Goal: Check status: Check status

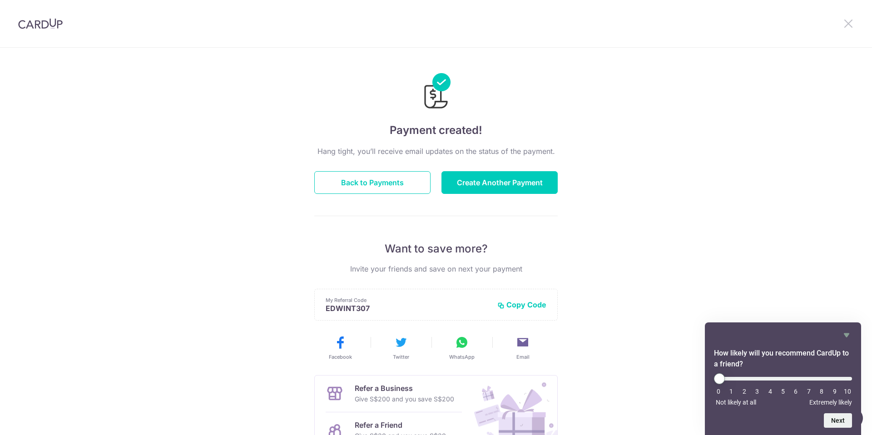
drag, startPoint x: 856, startPoint y: 19, endPoint x: 852, endPoint y: 23, distance: 5.5
click at [856, 19] on div at bounding box center [847, 23] width 47 height 47
click at [852, 23] on icon at bounding box center [847, 23] width 11 height 11
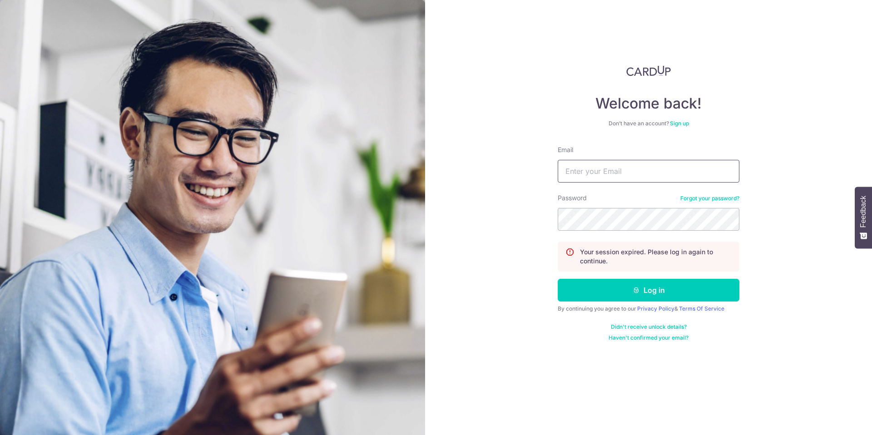
type input "[EMAIL_ADDRESS][DOMAIN_NAME]"
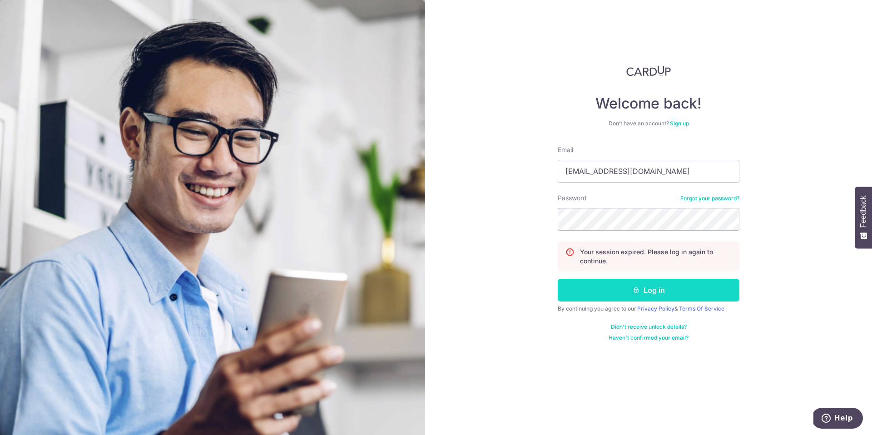
click at [629, 289] on button "Log in" at bounding box center [648, 290] width 182 height 23
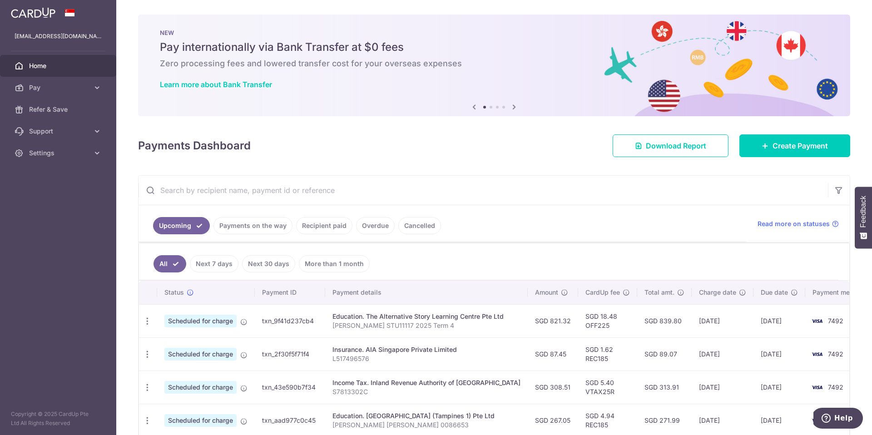
click at [199, 320] on span "Scheduled for charge" at bounding box center [200, 321] width 72 height 13
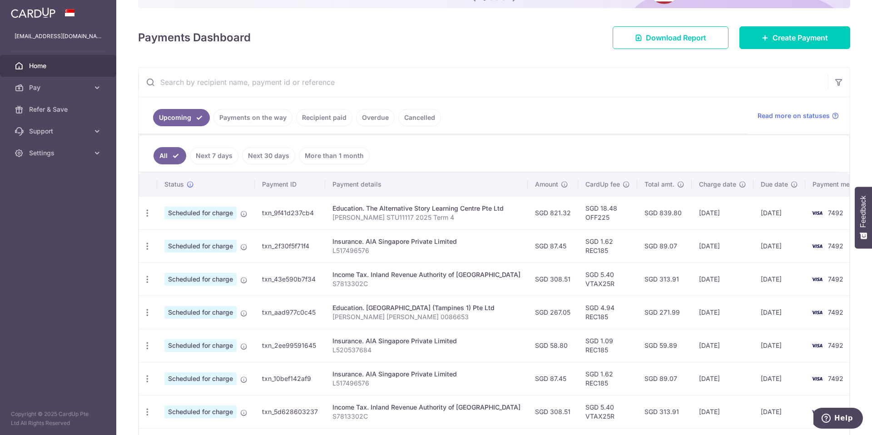
scroll to position [108, 0]
click at [147, 210] on icon "button" at bounding box center [148, 214] width 10 height 10
drag, startPoint x: 262, startPoint y: 212, endPoint x: 281, endPoint y: 213, distance: 19.1
click at [263, 212] on td "txn_9f41d237cb4" at bounding box center [290, 213] width 70 height 33
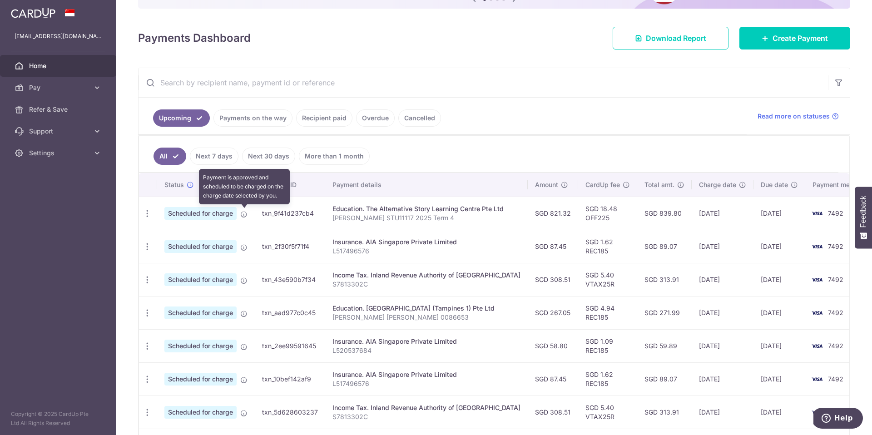
click at [242, 215] on icon at bounding box center [243, 214] width 7 height 7
drag, startPoint x: 344, startPoint y: 216, endPoint x: 965, endPoint y: 217, distance: 621.4
click at [871, 217] on html "[EMAIL_ADDRESS][DOMAIN_NAME] Home Pay Payments Recipients Cards Refer & Save Su…" at bounding box center [436, 217] width 872 height 435
